Goal: Transaction & Acquisition: Purchase product/service

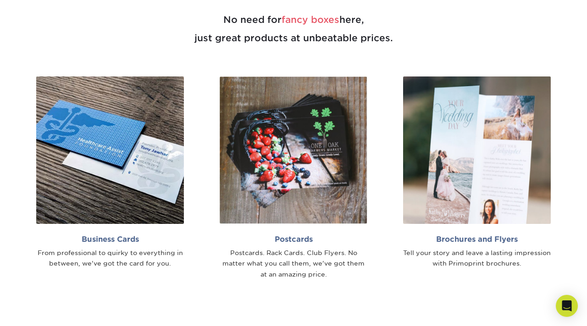
scroll to position [483, 0]
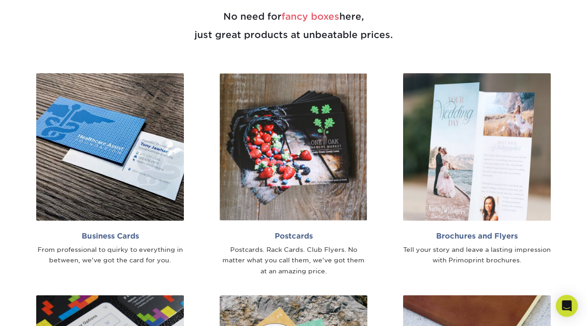
click at [73, 178] on img at bounding box center [110, 147] width 148 height 148
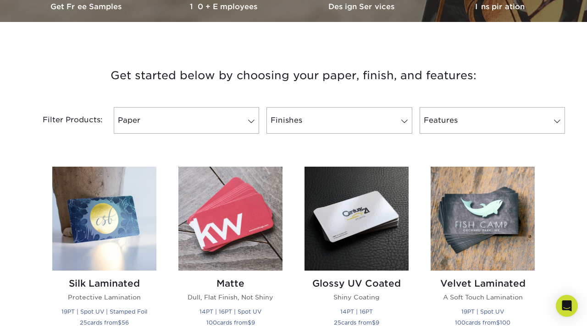
scroll to position [297, 0]
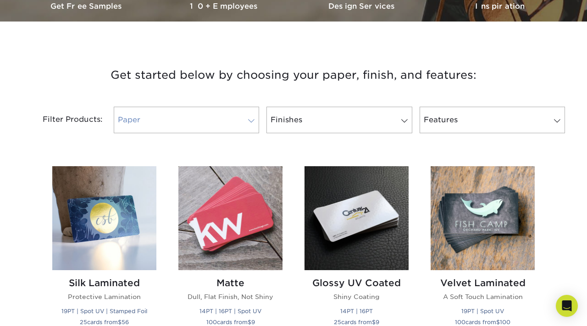
click at [170, 119] on link "Paper" at bounding box center [186, 120] width 145 height 27
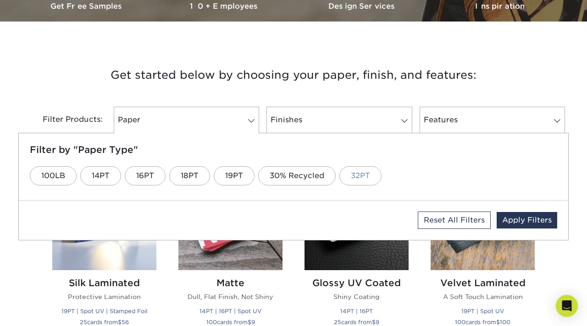
click at [360, 175] on link "32PT" at bounding box center [360, 175] width 42 height 19
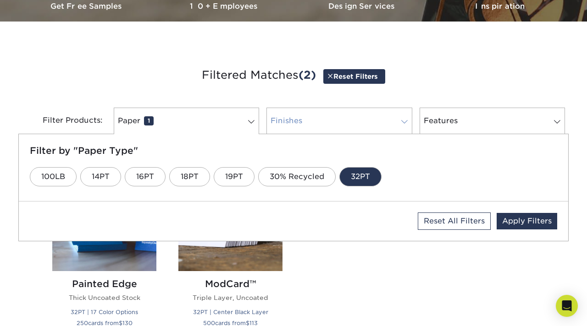
click at [315, 123] on link "Finishes 0" at bounding box center [338, 121] width 145 height 27
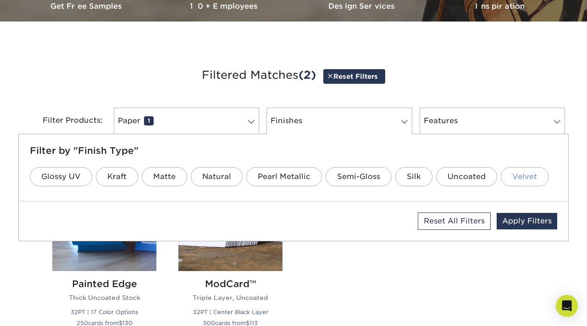
click at [515, 177] on link "Velvet" at bounding box center [524, 176] width 48 height 19
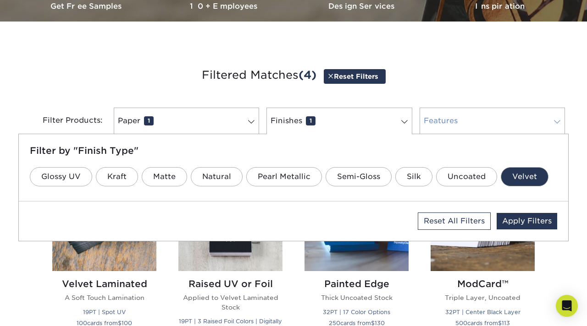
click at [448, 119] on link "Features 0" at bounding box center [491, 121] width 145 height 27
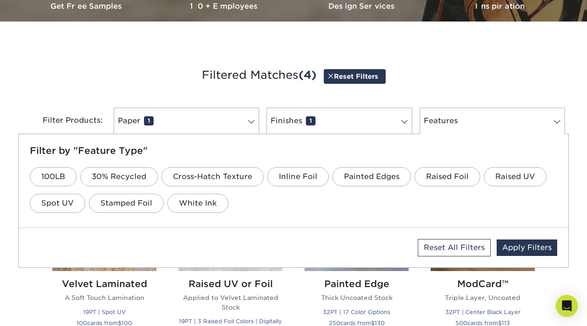
click at [465, 81] on h3 "Filtered Matches (4) Reset Filters" at bounding box center [293, 76] width 536 height 42
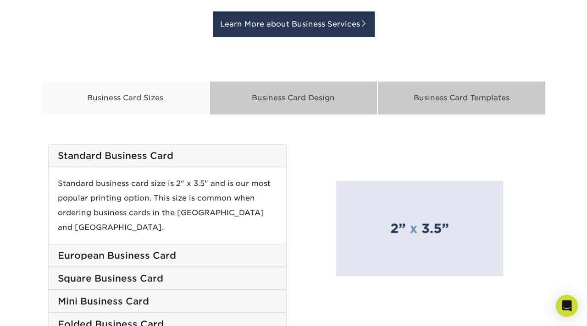
scroll to position [867, 0]
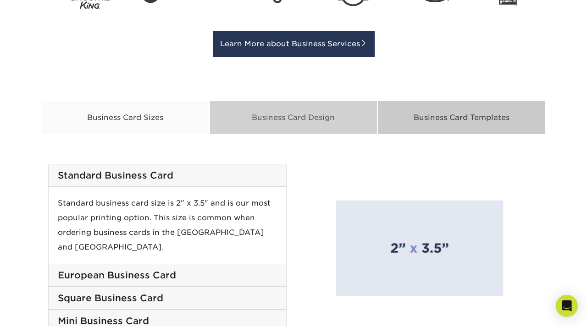
click at [299, 115] on div "Business Card Design" at bounding box center [293, 118] width 168 height 34
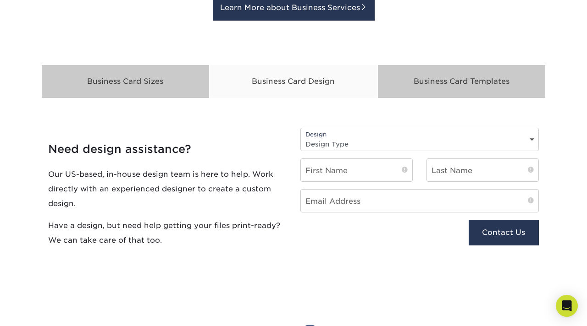
scroll to position [904, 0]
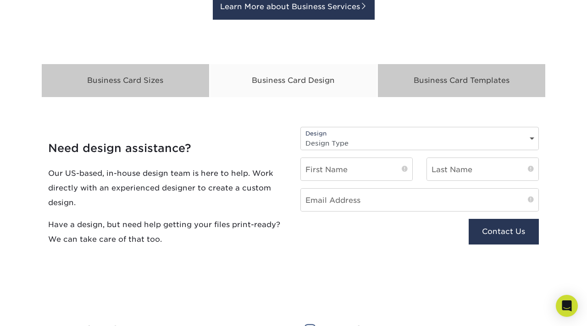
click at [346, 145] on select "Design Type Design Edits New Design" at bounding box center [419, 143] width 237 height 13
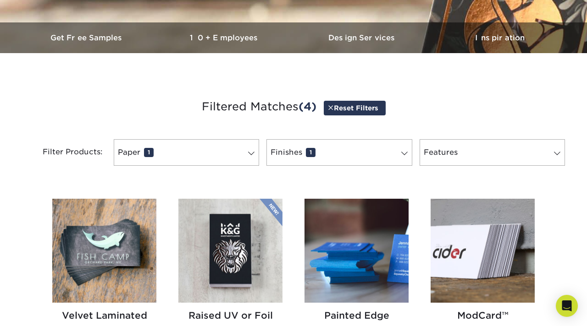
scroll to position [259, 0]
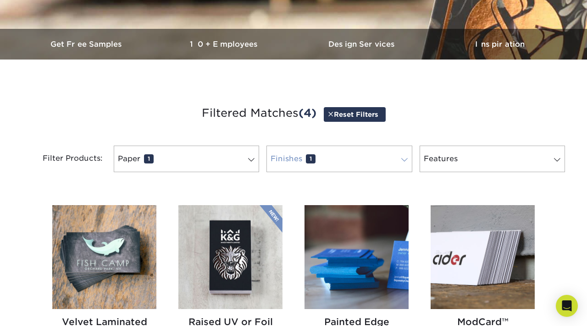
click at [341, 154] on link "Finishes 1" at bounding box center [338, 159] width 145 height 27
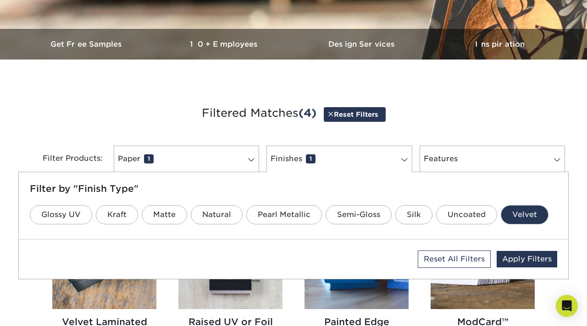
click at [109, 111] on h3 "Filtered Matches (4) Reset Filters" at bounding box center [293, 114] width 536 height 42
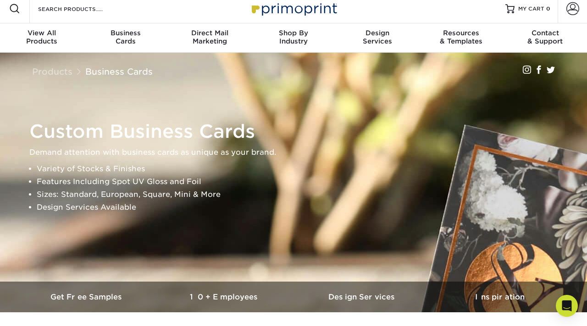
scroll to position [0, 0]
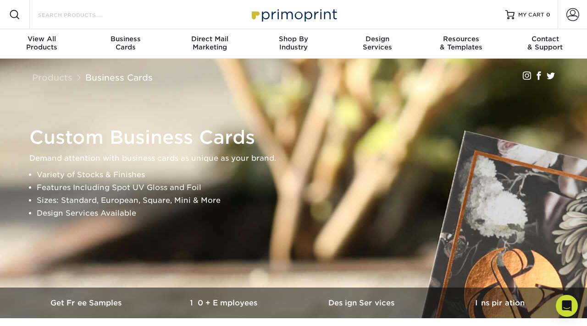
click at [91, 13] on input "Search Products" at bounding box center [81, 14] width 89 height 11
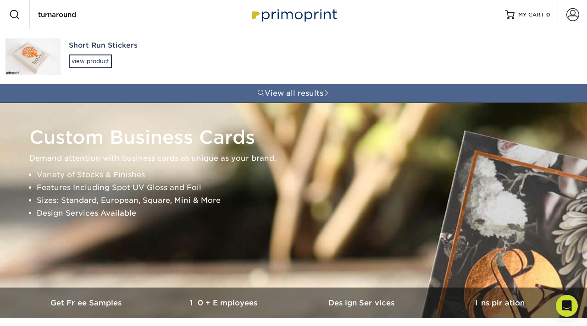
type input "turnaround"
